Goal: Use online tool/utility: Utilize a website feature to perform a specific function

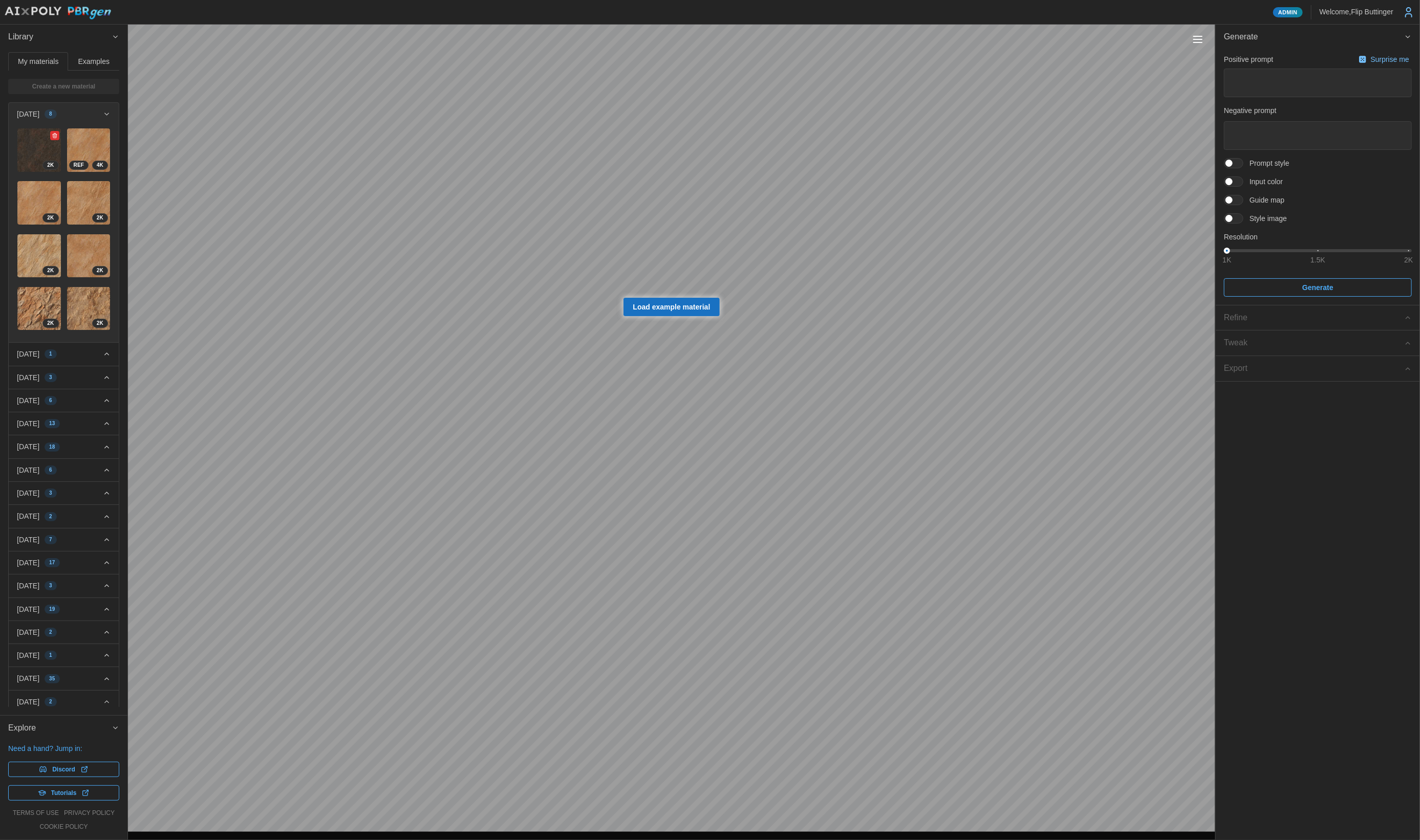
click at [41, 148] on img at bounding box center [39, 150] width 43 height 43
type textarea "*"
type textarea "**********"
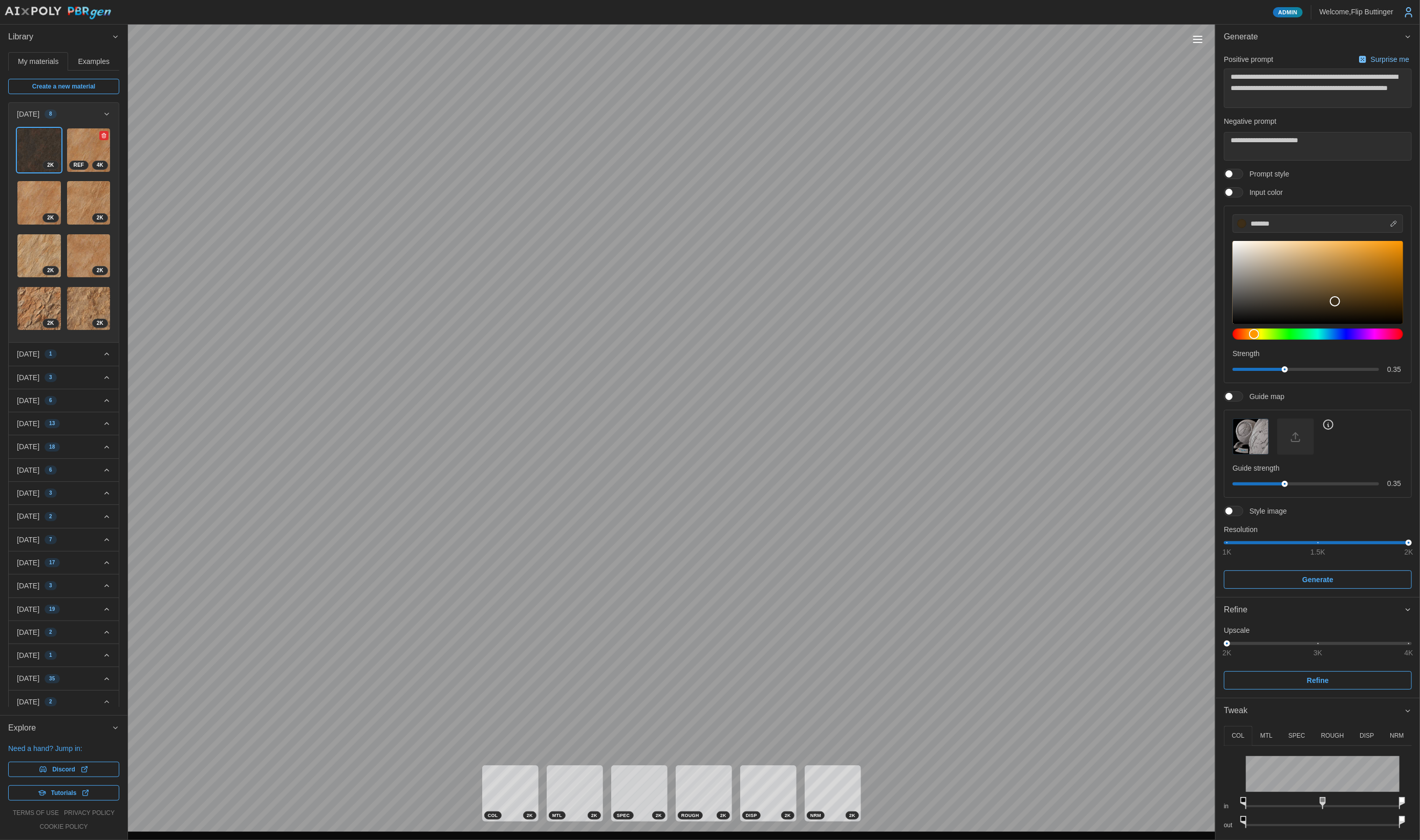
click at [89, 142] on img at bounding box center [89, 150] width 43 height 43
type textarea "*"
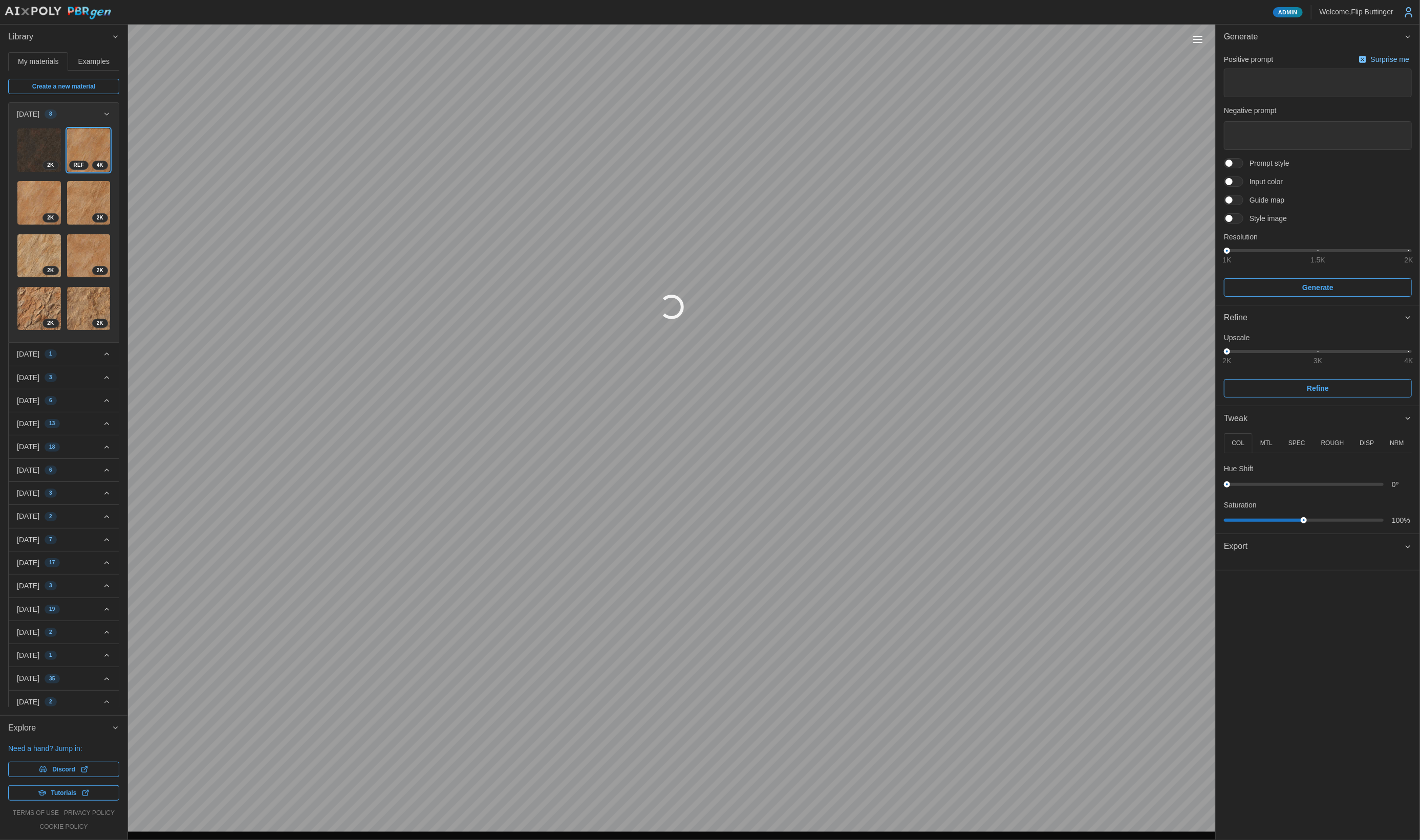
type textarea "*"
type textarea "**********"
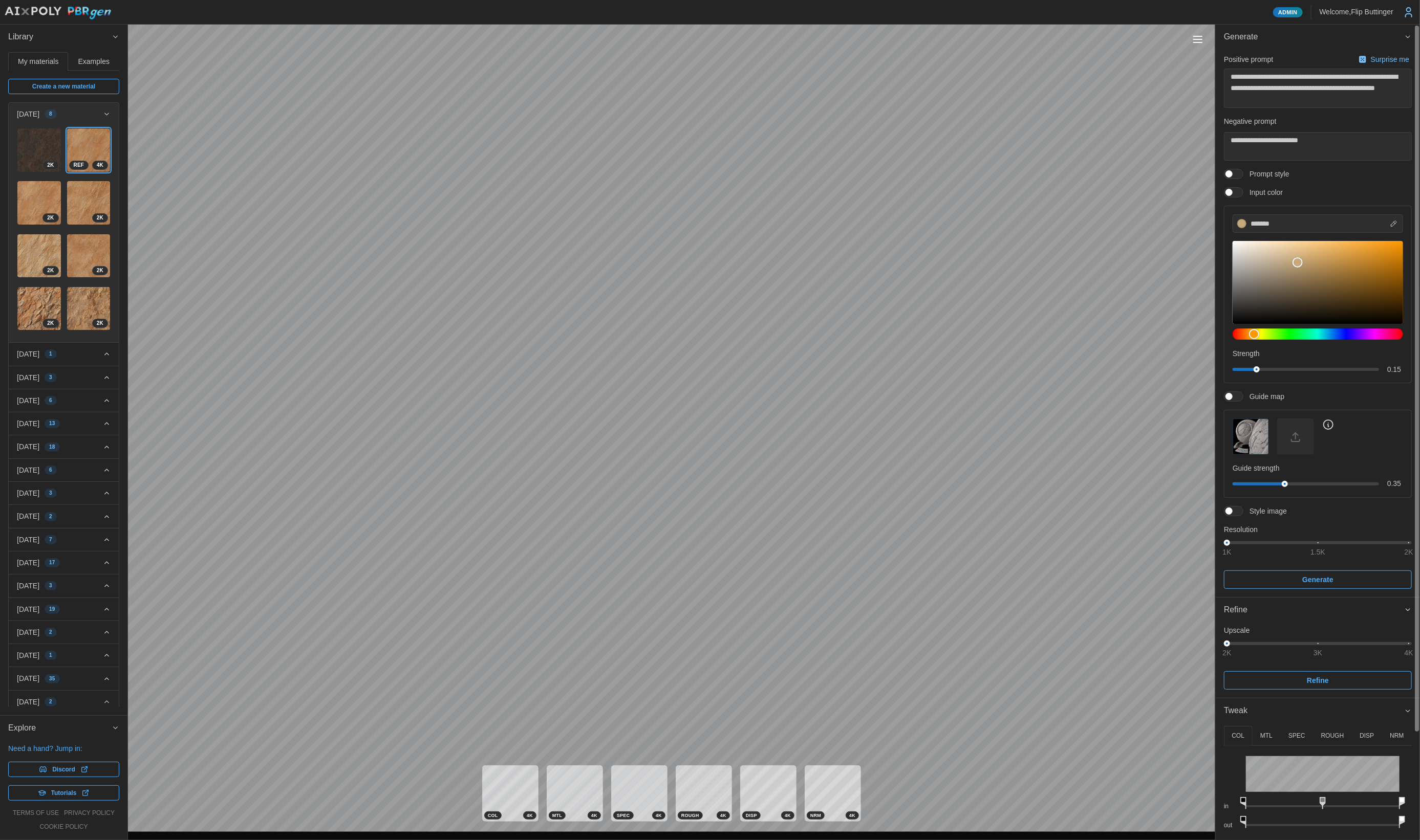
drag, startPoint x: 1401, startPoint y: 819, endPoint x: 1419, endPoint y: 814, distance: 18.7
click at [1419, 814] on div "**********" at bounding box center [1318, 433] width 204 height 816
drag, startPoint x: 1244, startPoint y: 821, endPoint x: 1341, endPoint y: 827, distance: 97.2
click at [1341, 822] on icon at bounding box center [1339, 822] width 6 height 12
drag, startPoint x: 1405, startPoint y: 818, endPoint x: 1342, endPoint y: 827, distance: 63.6
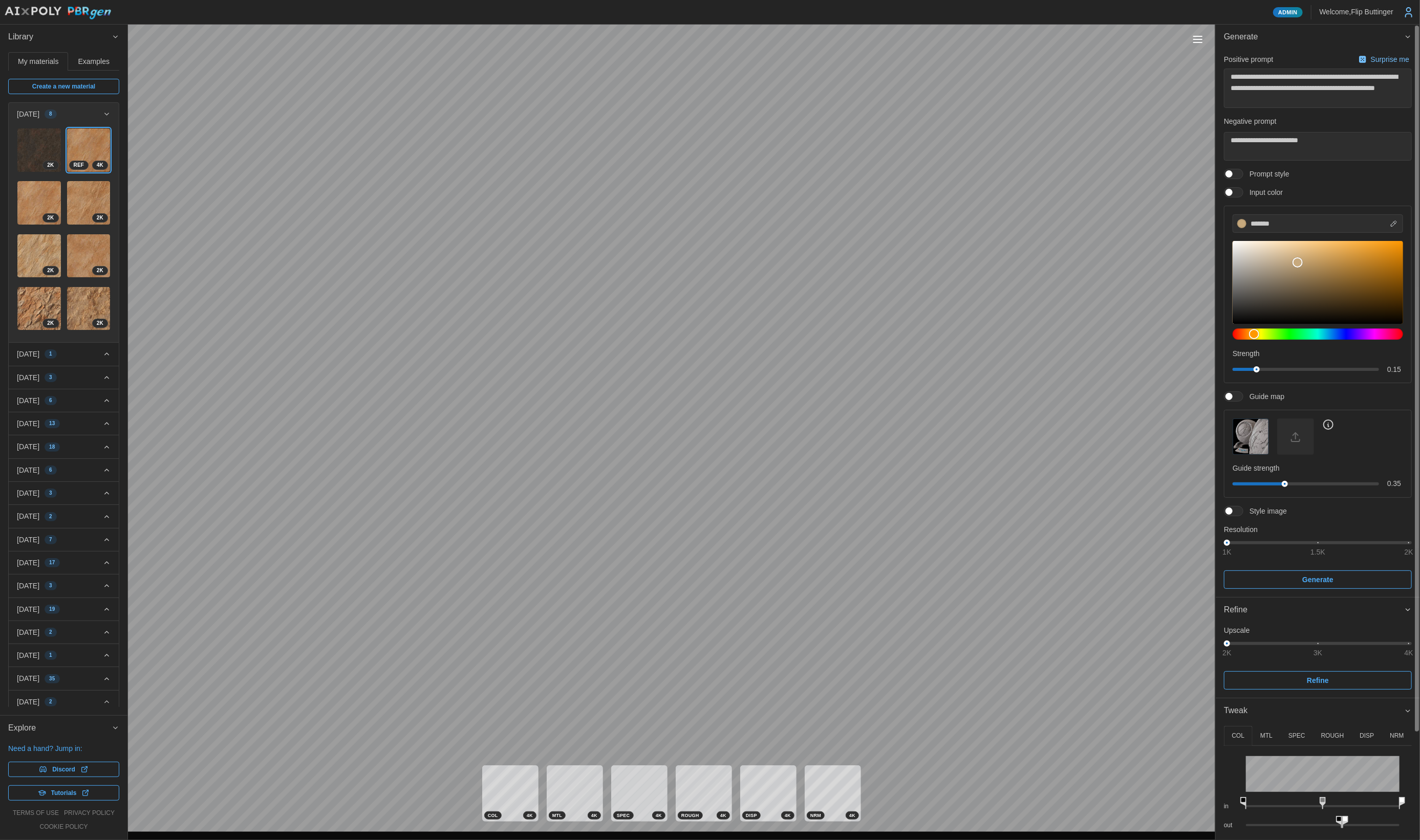
click at [1342, 822] on div "out" at bounding box center [1318, 820] width 188 height 19
drag, startPoint x: 1339, startPoint y: 822, endPoint x: 1149, endPoint y: 830, distance: 190.2
click at [1141, 822] on div "Admin Welcome, [GEOGRAPHIC_DATA] Buttinger Library My materials Examples Create…" at bounding box center [710, 420] width 1420 height 840
drag, startPoint x: 1346, startPoint y: 819, endPoint x: 1390, endPoint y: 795, distance: 50.1
click at [1419, 813] on div "**********" at bounding box center [1318, 433] width 204 height 816
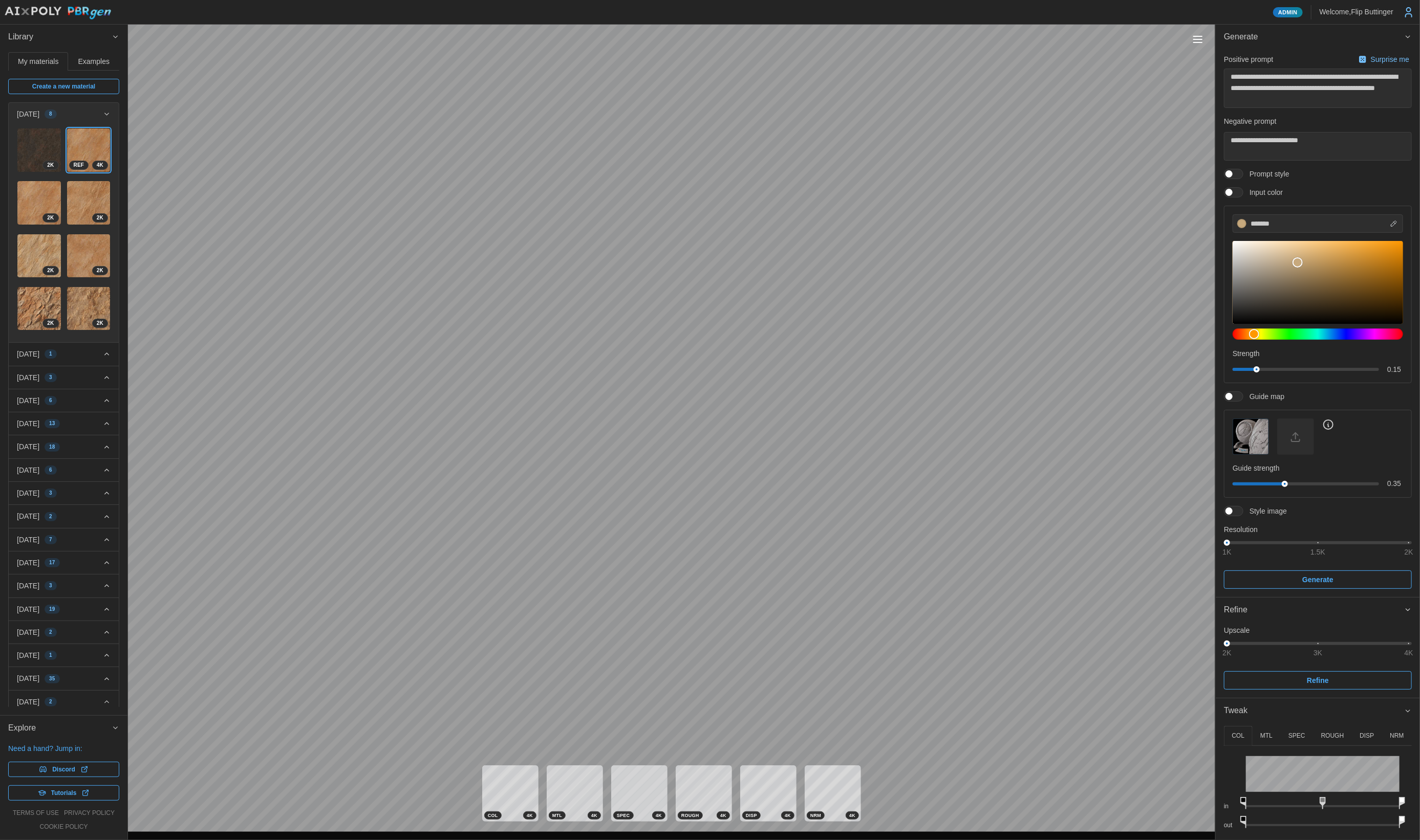
click at [48, 791] on span "Tutorials" at bounding box center [63, 793] width 100 height 14
click at [1197, 39] on button "Toggle viewport controls" at bounding box center [1197, 39] width 14 height 14
type textarea "*"
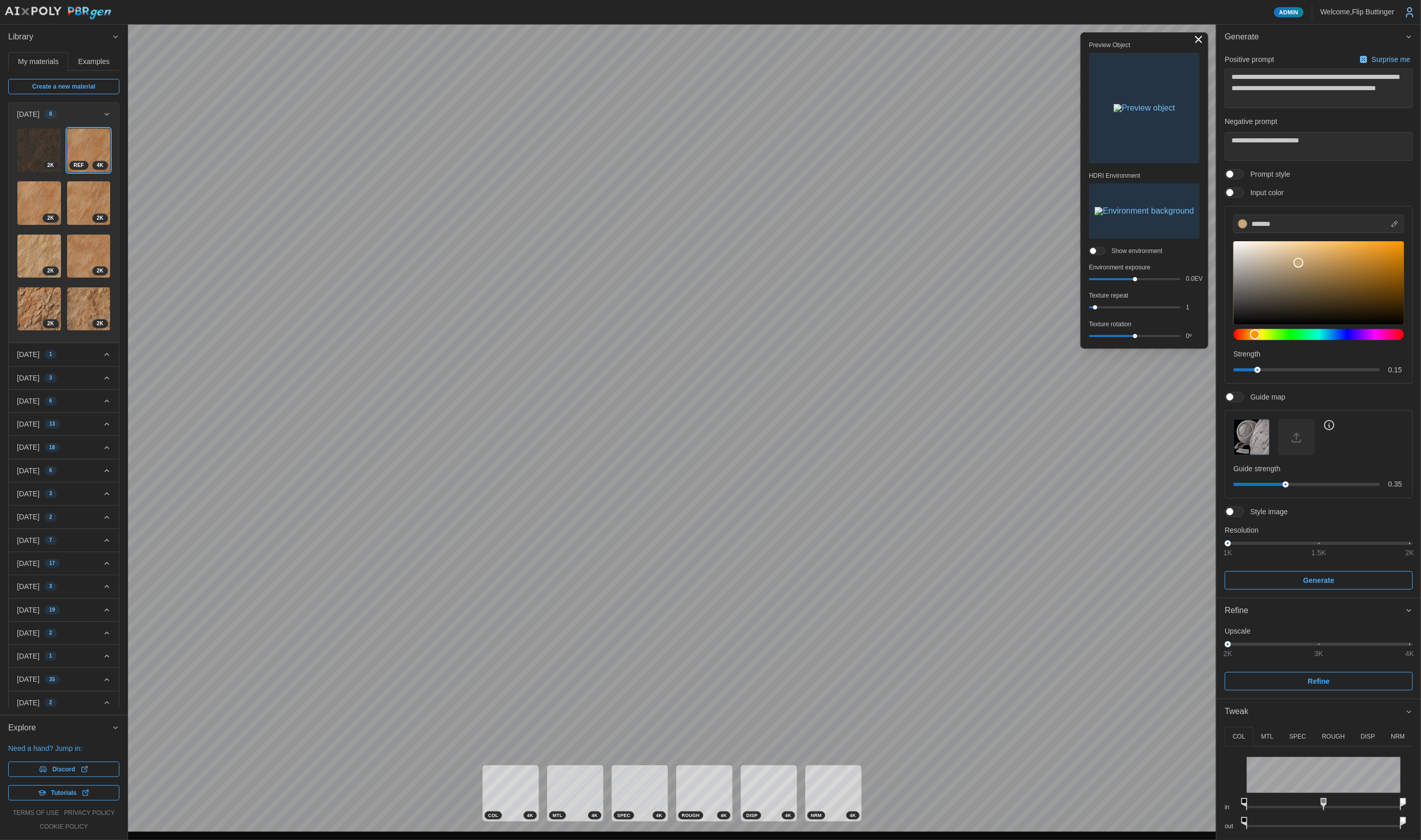
click at [1127, 112] on img "button" at bounding box center [1144, 108] width 61 height 8
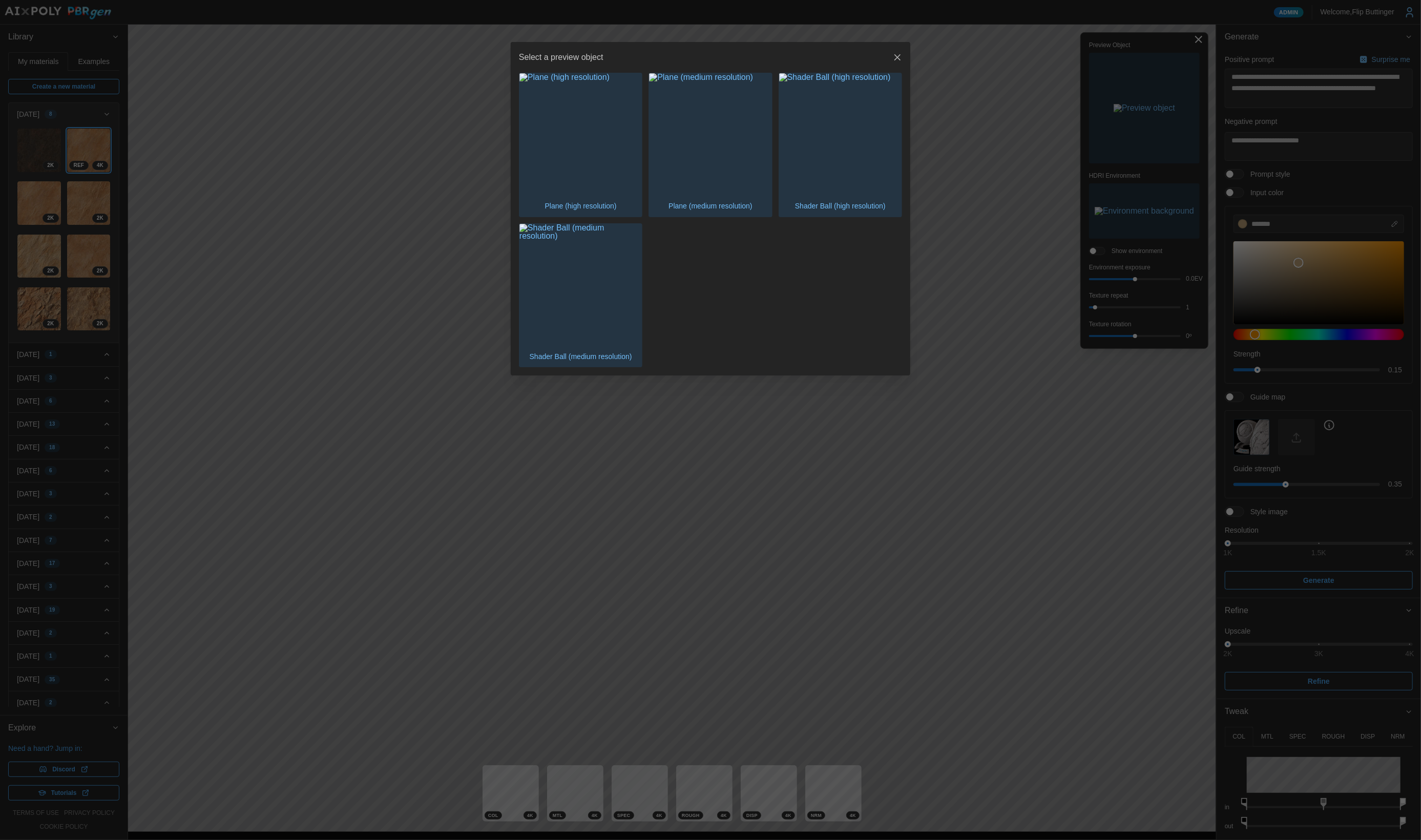
click at [580, 159] on img "button" at bounding box center [581, 135] width 123 height 123
